Goal: Transaction & Acquisition: Purchase product/service

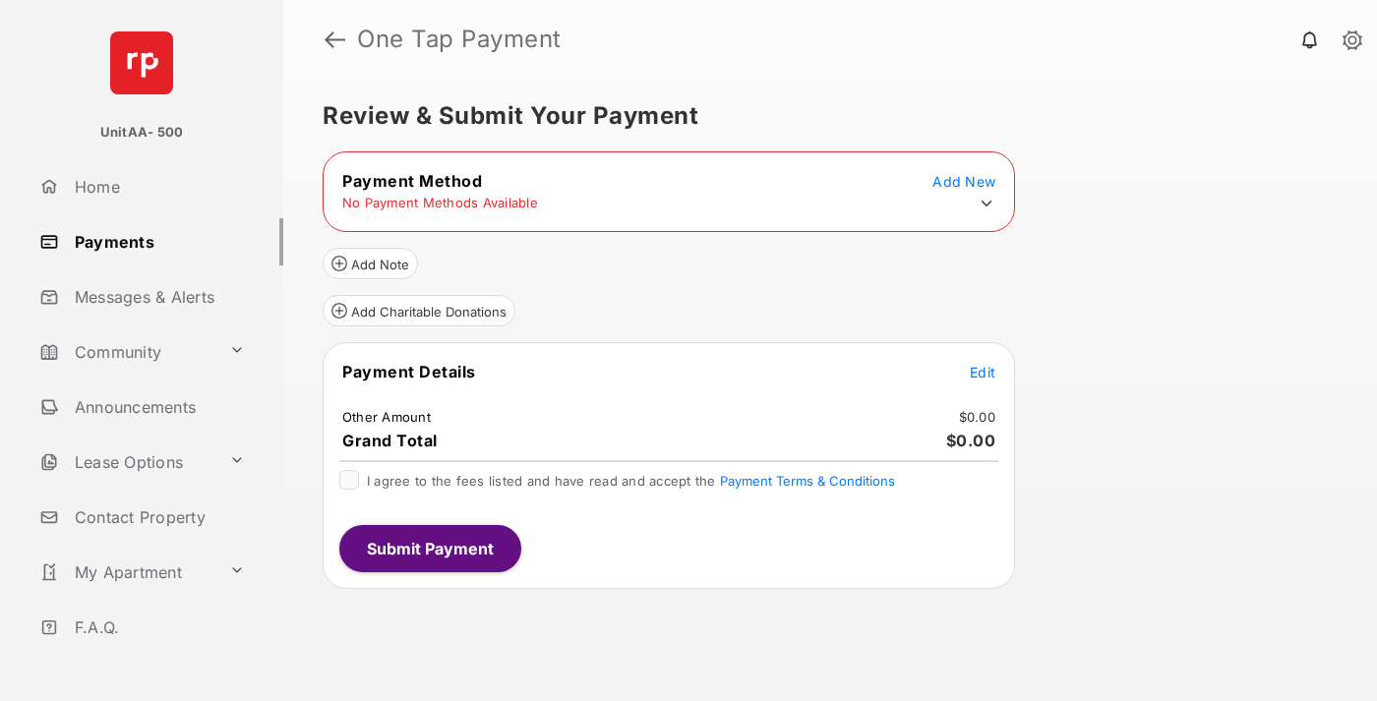
click at [986, 204] on icon at bounding box center [987, 204] width 18 height 18
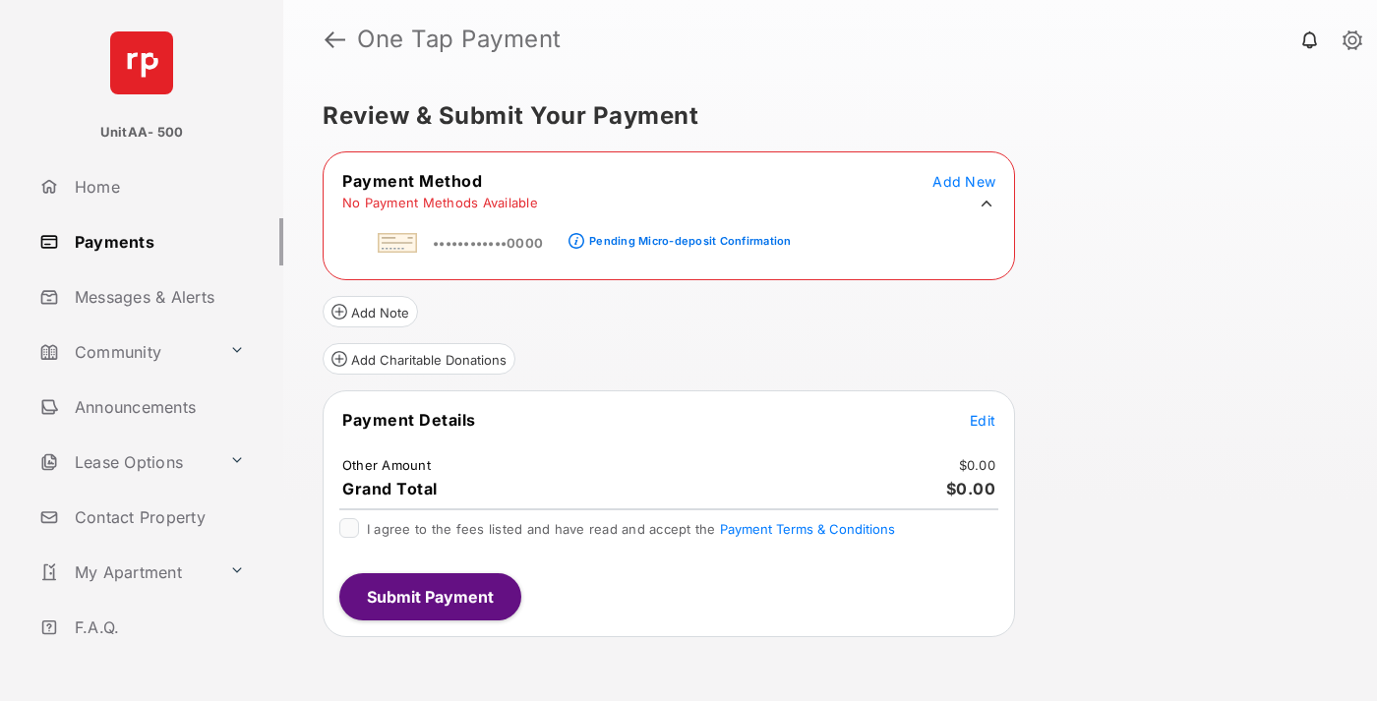
click at [686, 235] on div "Pending Micro-deposit Confirmation" at bounding box center [690, 241] width 202 height 14
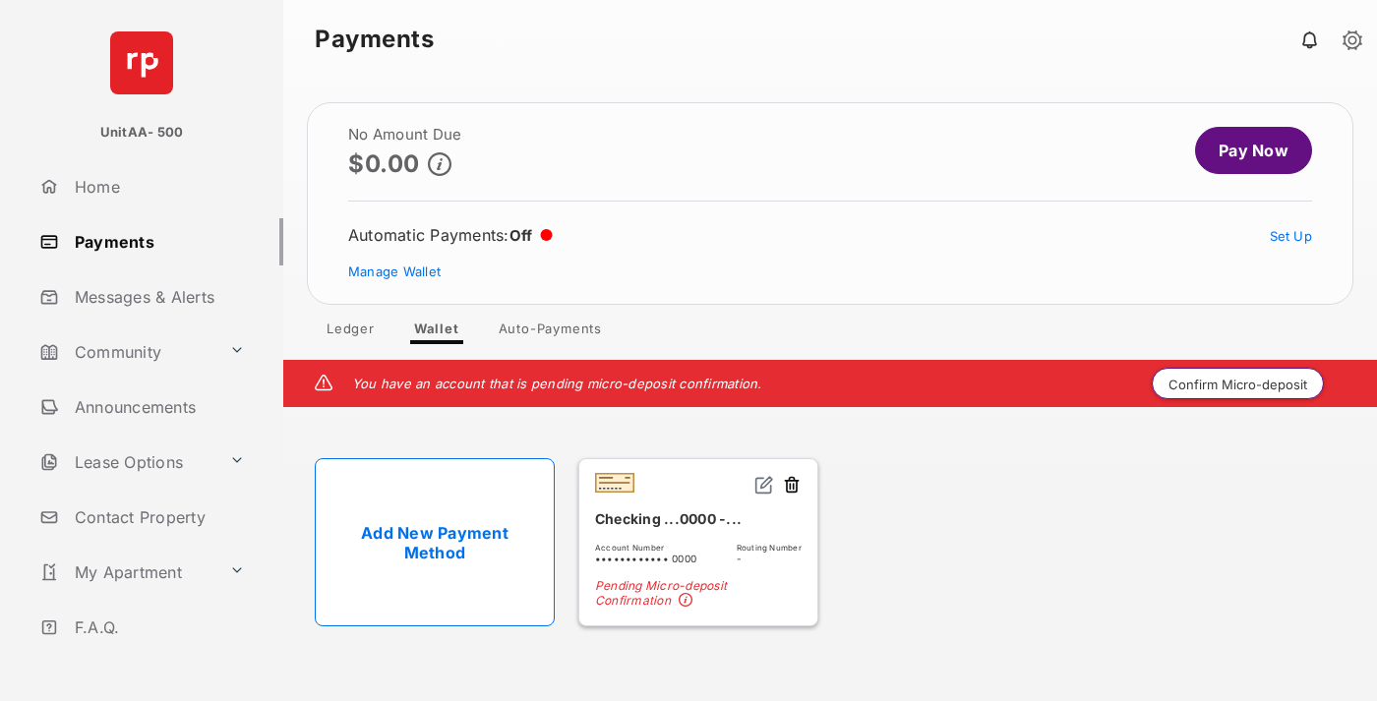
click at [1238, 384] on button "Confirm Micro-deposit" at bounding box center [1238, 383] width 172 height 31
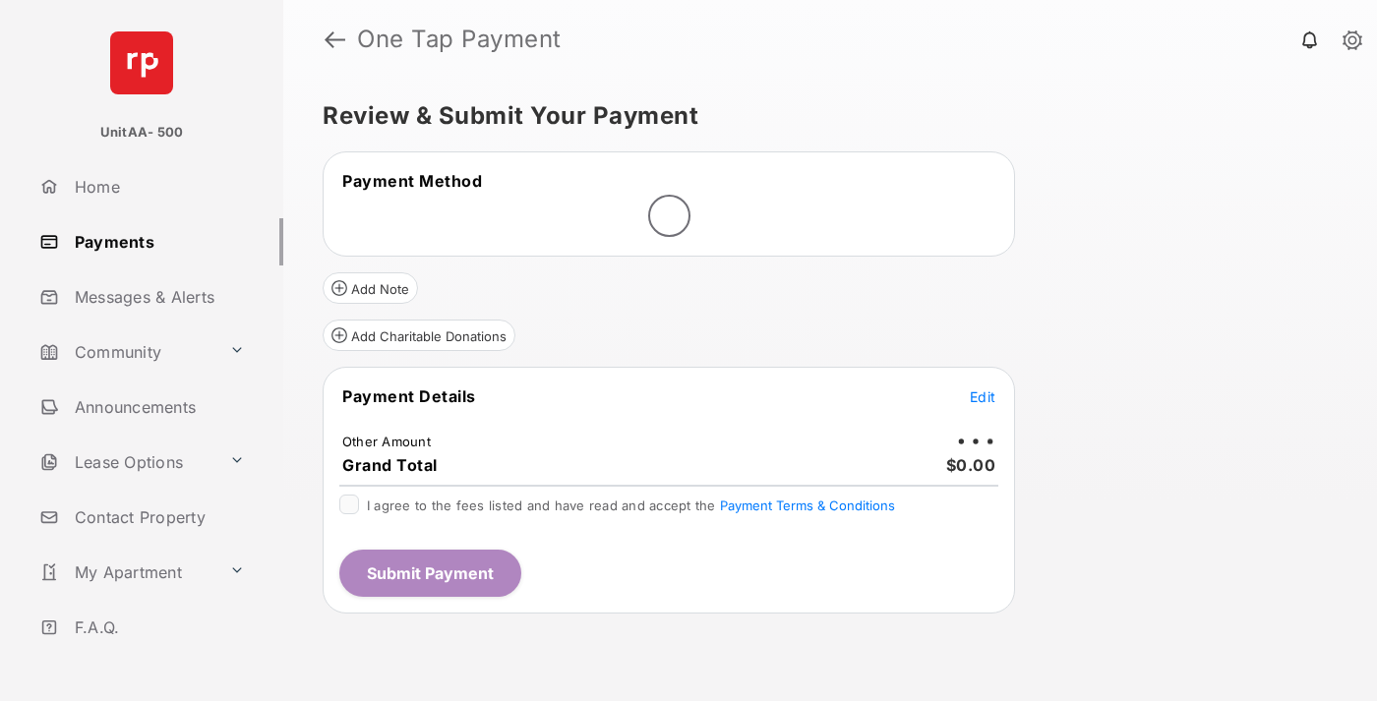
click at [982, 396] on span "Edit" at bounding box center [983, 396] width 26 height 17
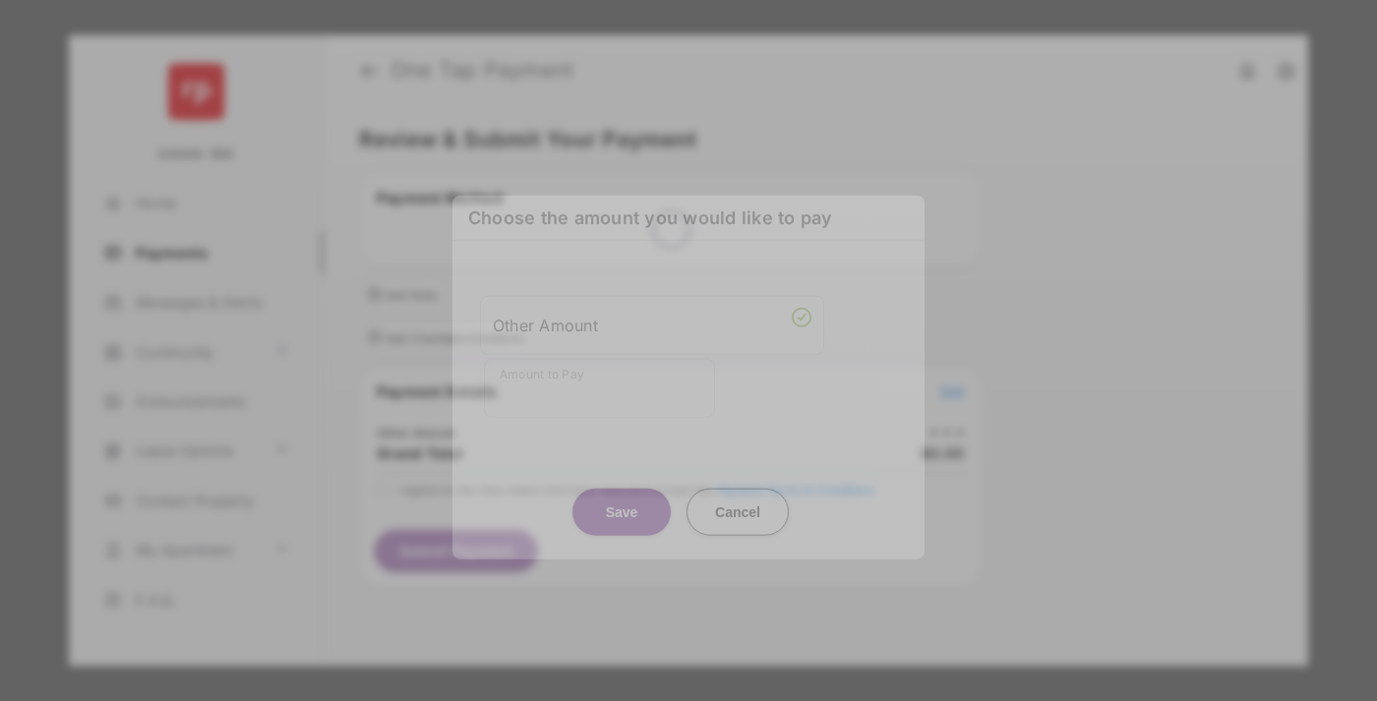
click at [652, 325] on div "Other Amount" at bounding box center [652, 324] width 319 height 33
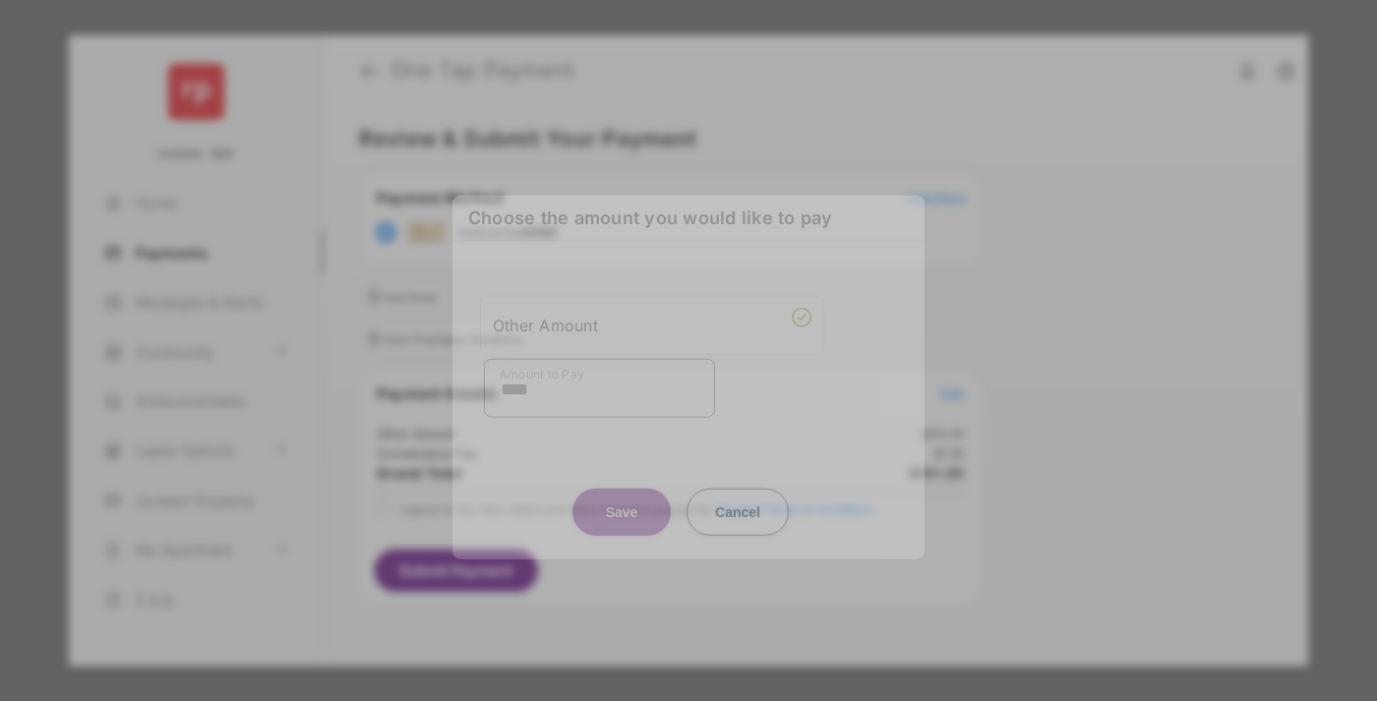
type input "****"
click at [622, 511] on button "Save" at bounding box center [621, 511] width 98 height 47
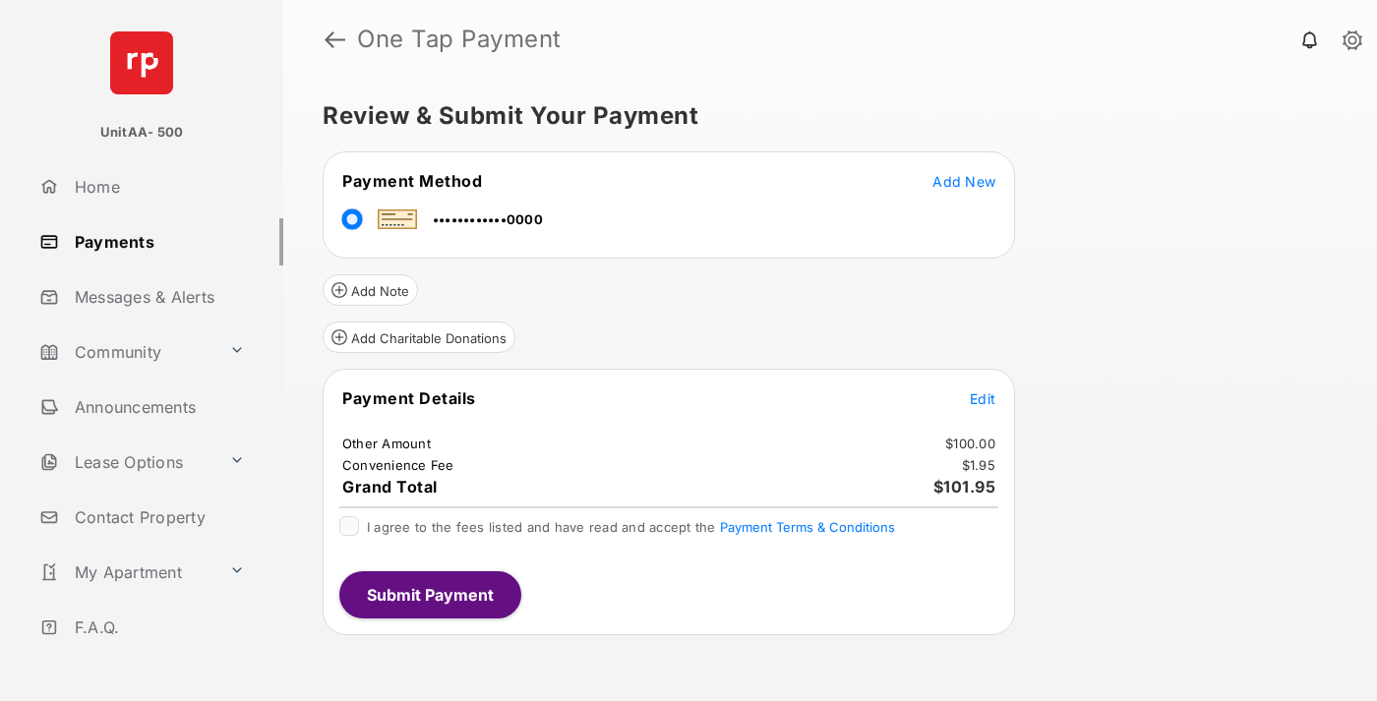
click at [982, 398] on span "Edit" at bounding box center [983, 398] width 26 height 17
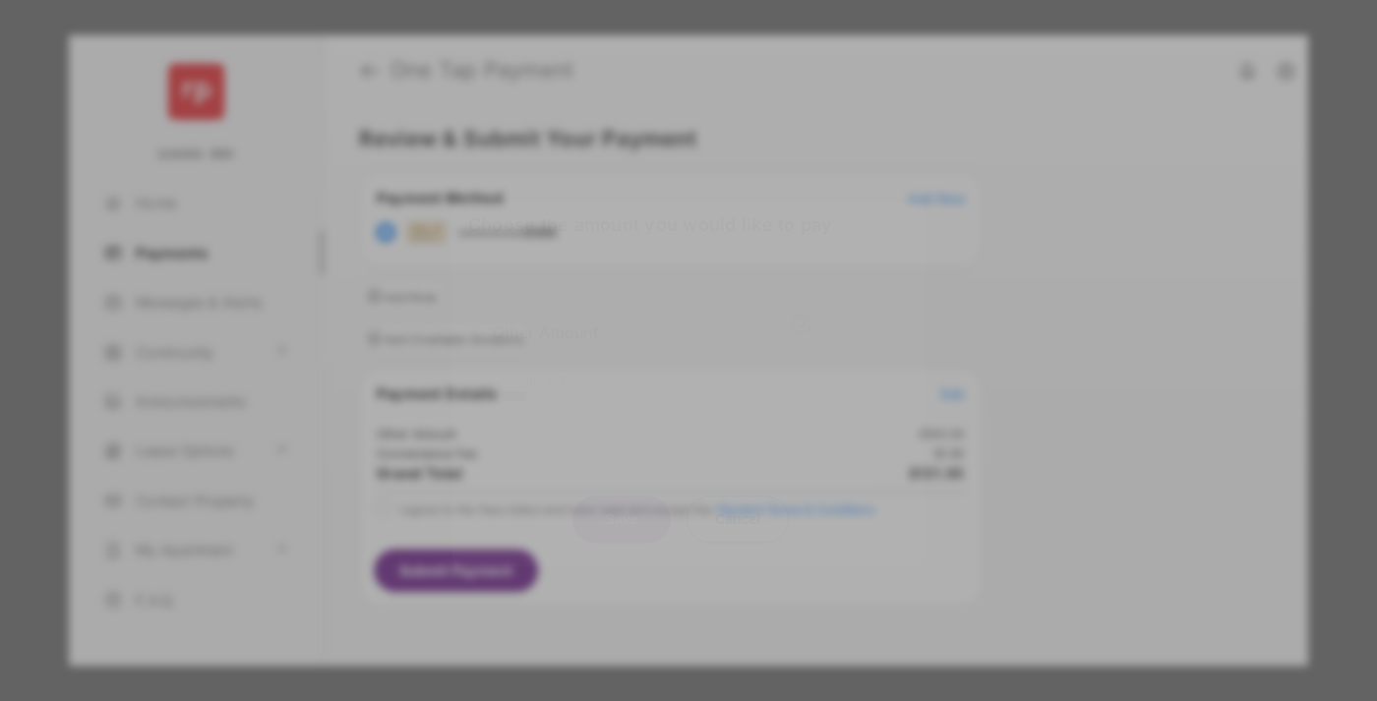
click at [622, 513] on button "Save" at bounding box center [621, 519] width 98 height 47
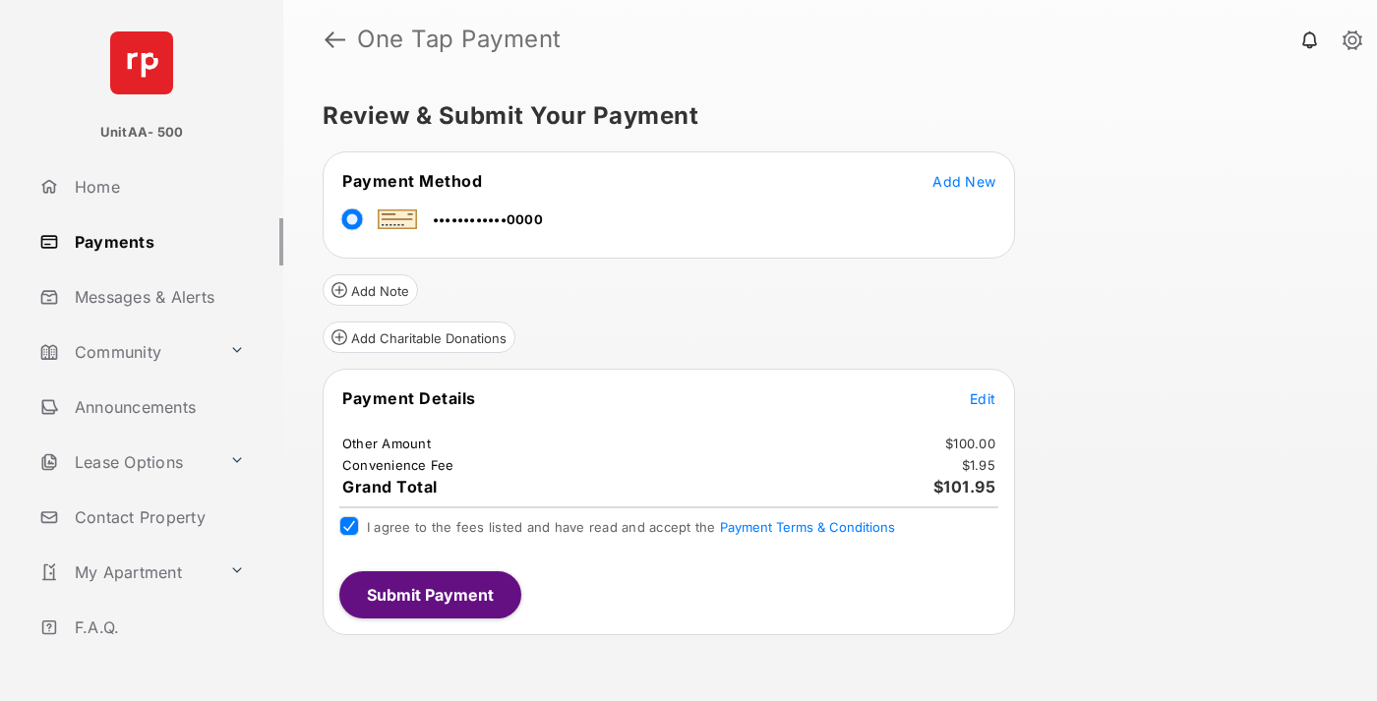
click at [429, 594] on button "Submit Payment" at bounding box center [430, 594] width 182 height 47
